Goal: Transaction & Acquisition: Purchase product/service

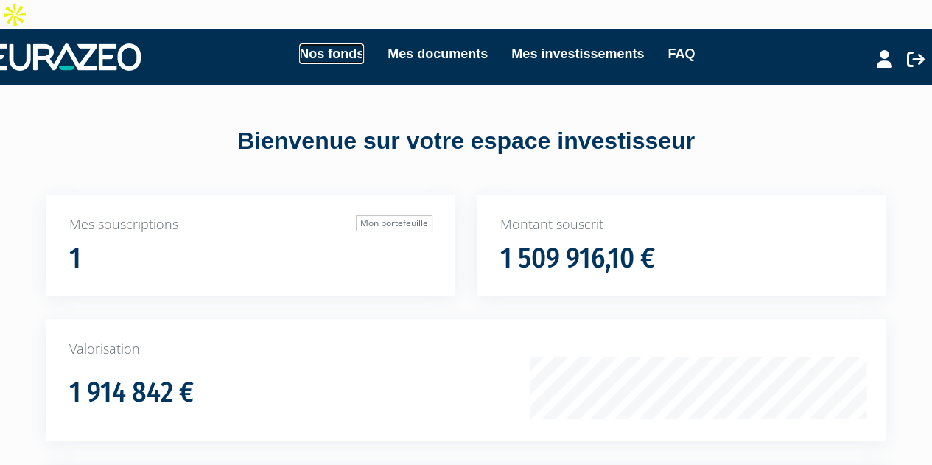
click at [335, 43] on link "Nos fonds" at bounding box center [331, 53] width 65 height 21
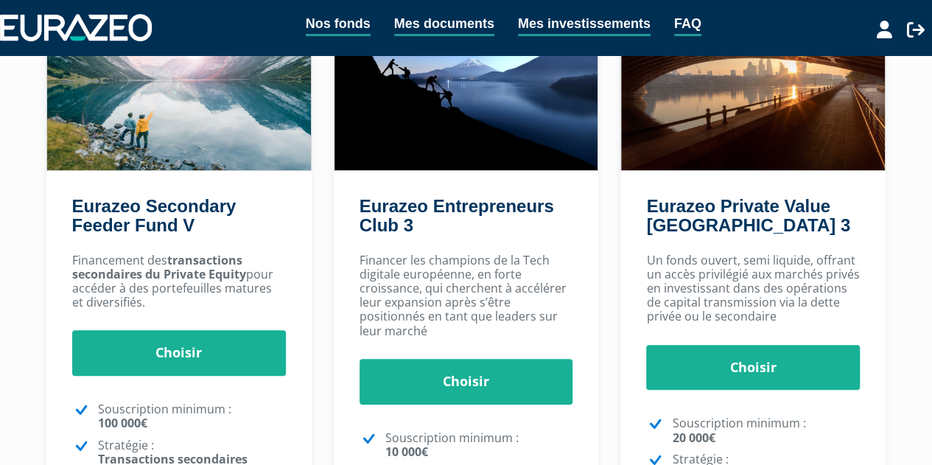
scroll to position [295, 0]
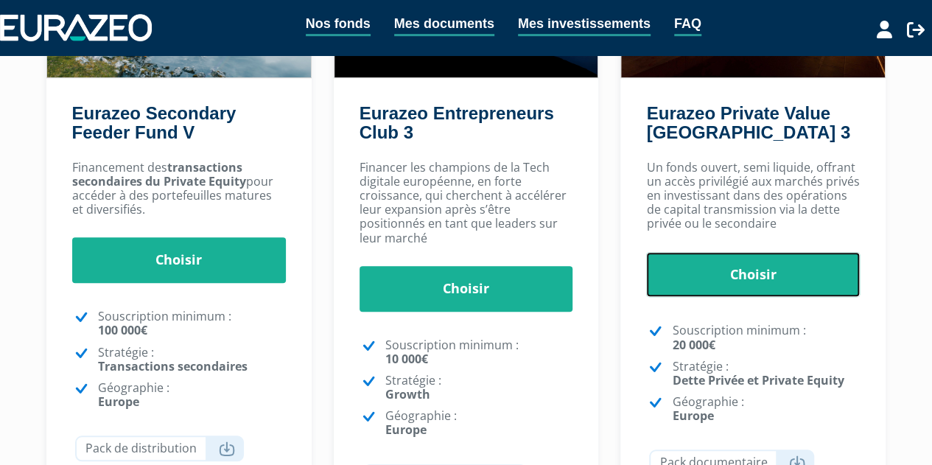
click at [787, 252] on link "Choisir" at bounding box center [753, 275] width 214 height 46
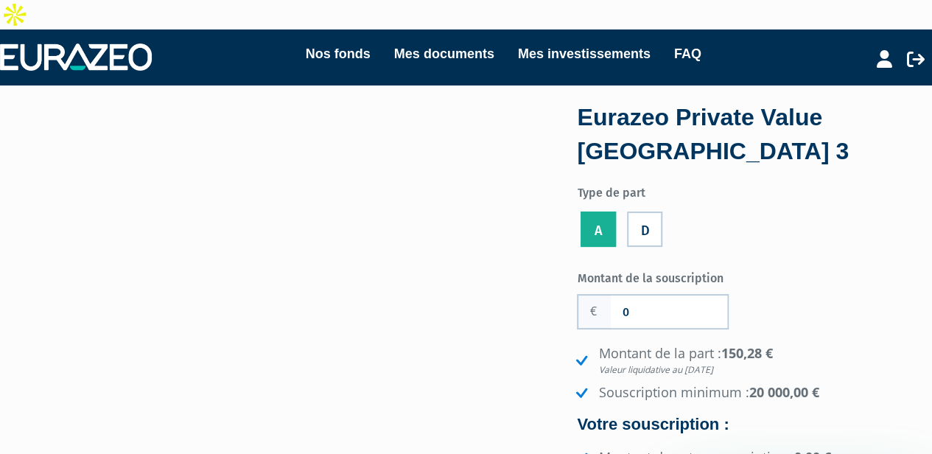
click at [649, 211] on label "D" at bounding box center [644, 228] width 35 height 35
click at [0, 0] on input "D" at bounding box center [0, 0] width 0 height 0
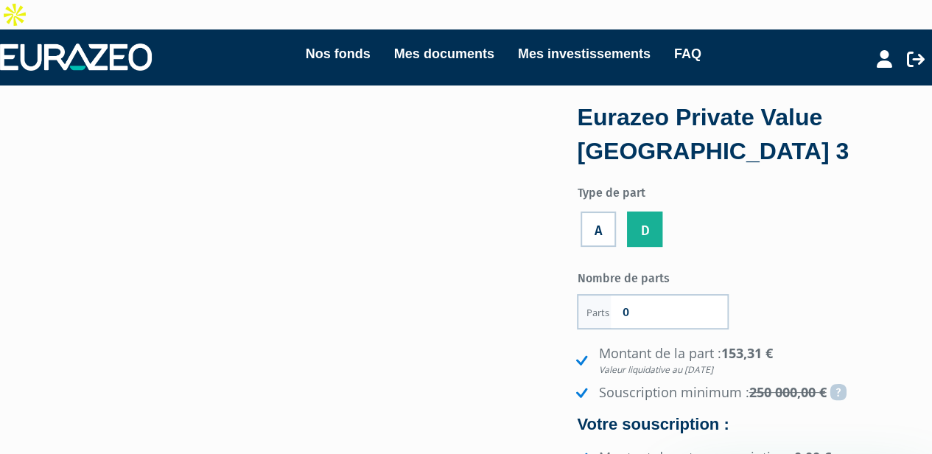
click at [666, 295] on input "0" at bounding box center [668, 311] width 116 height 32
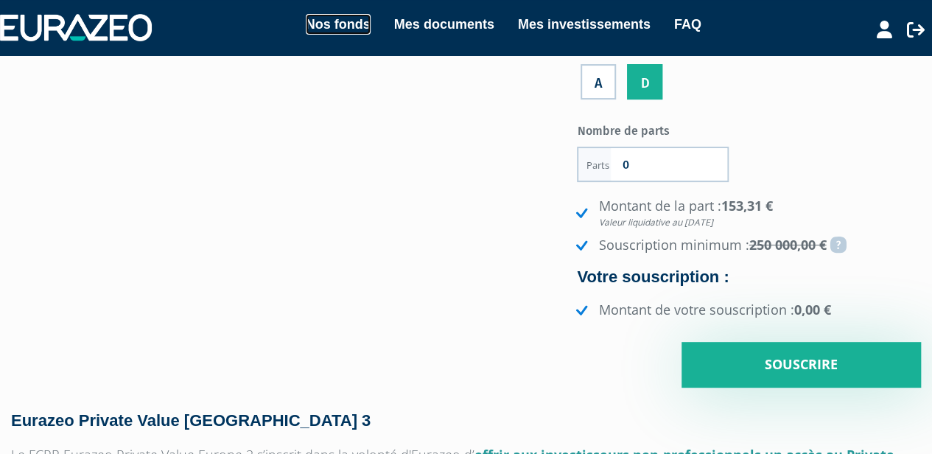
click at [331, 18] on link "Nos fonds" at bounding box center [338, 24] width 65 height 21
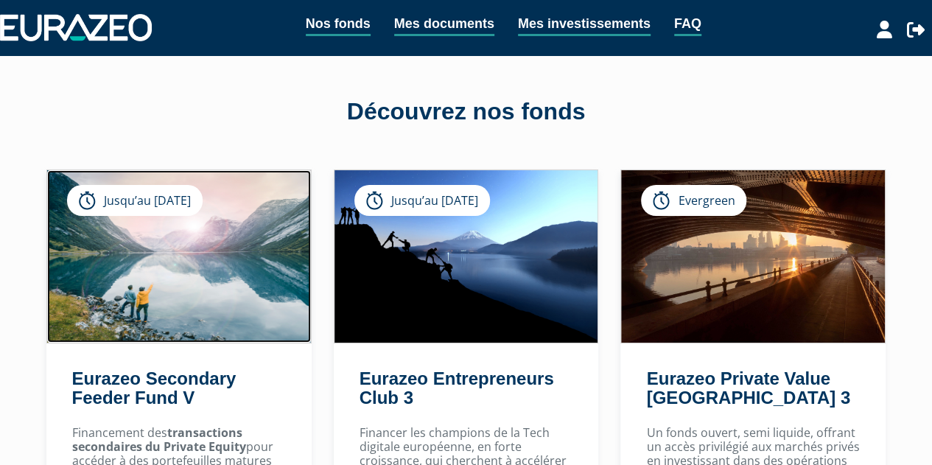
click at [175, 261] on img at bounding box center [179, 256] width 264 height 172
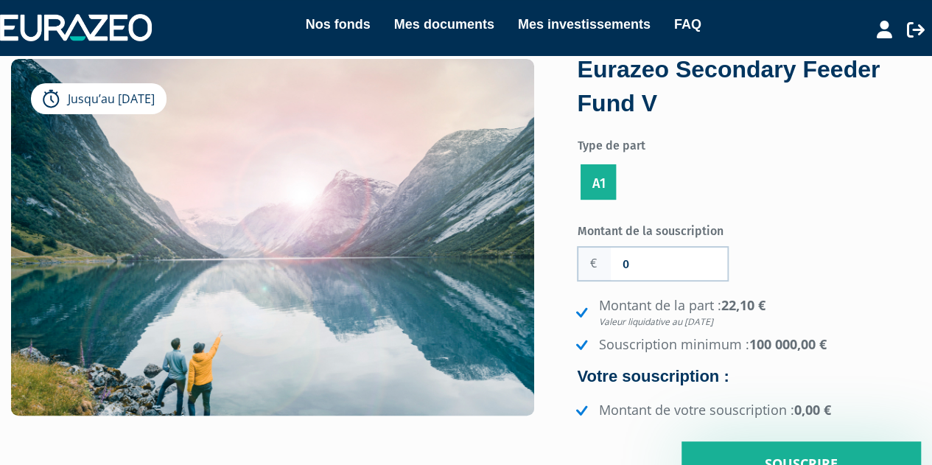
scroll to position [74, 0]
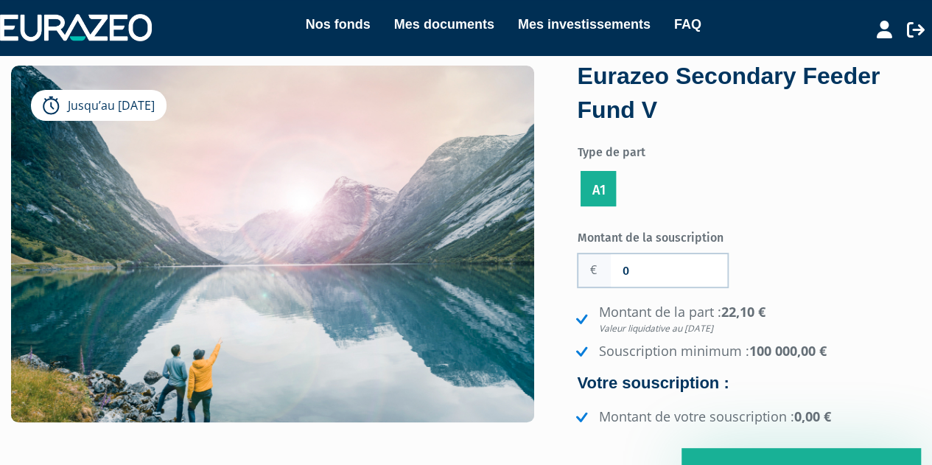
click at [594, 171] on label "A1" at bounding box center [597, 188] width 35 height 35
click at [0, 0] on input "A1" at bounding box center [0, 0] width 0 height 0
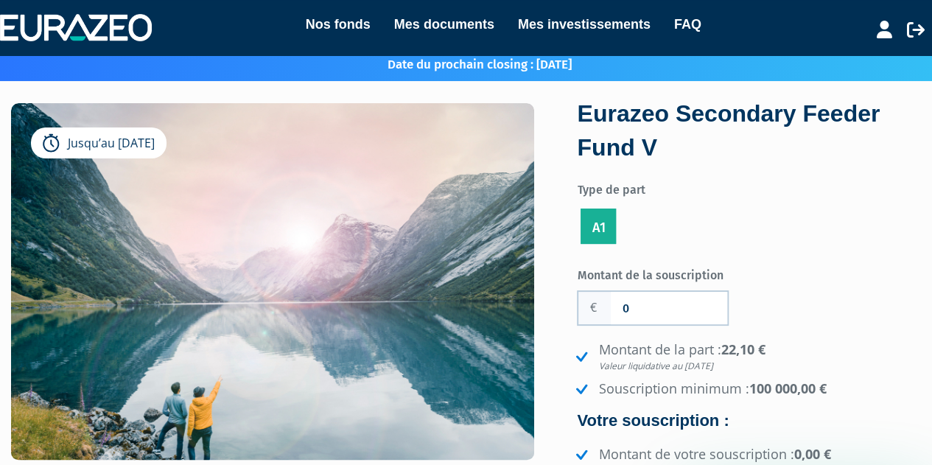
scroll to position [0, 0]
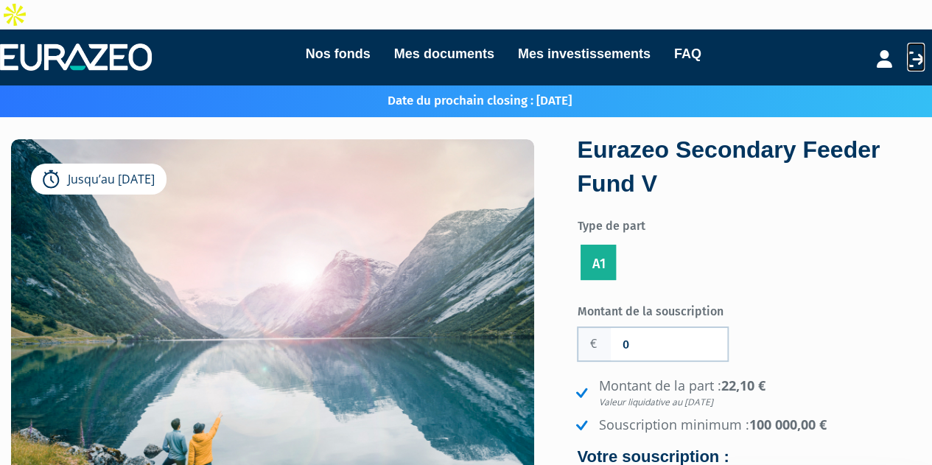
click at [912, 50] on icon at bounding box center [915, 59] width 18 height 18
